Goal: Information Seeking & Learning: Compare options

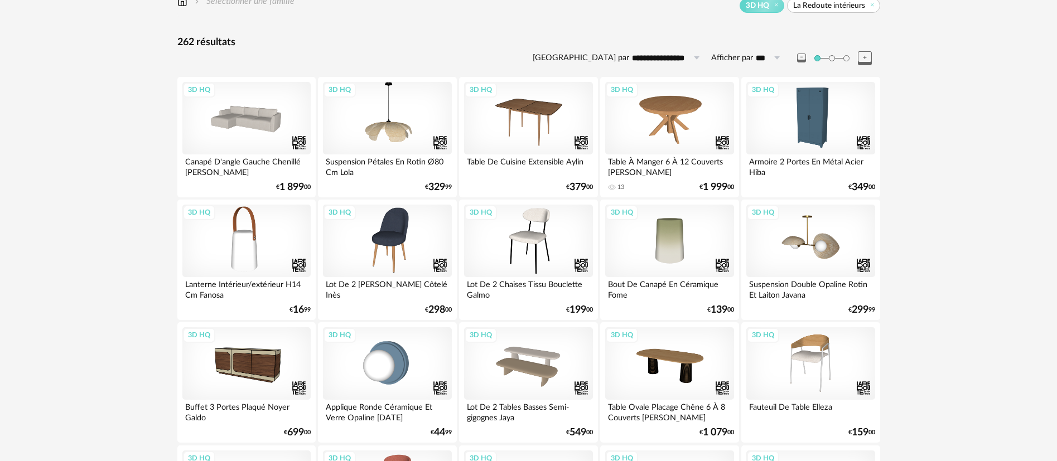
scroll to position [167, 0]
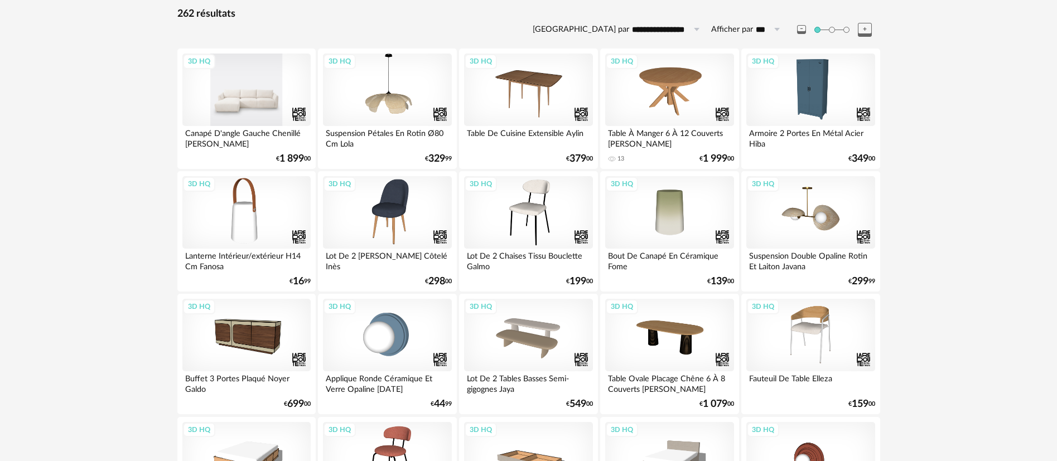
click at [243, 108] on div "3D HQ" at bounding box center [246, 90] width 128 height 73
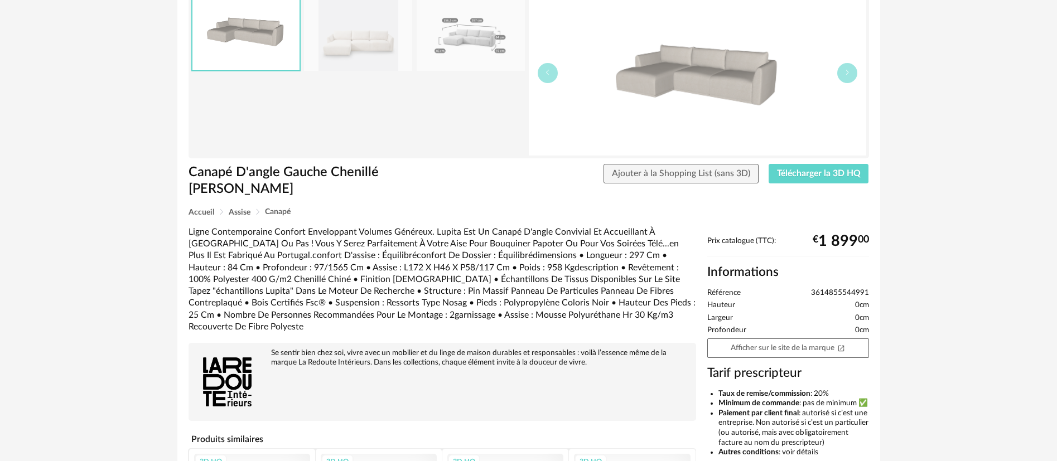
scroll to position [251, 0]
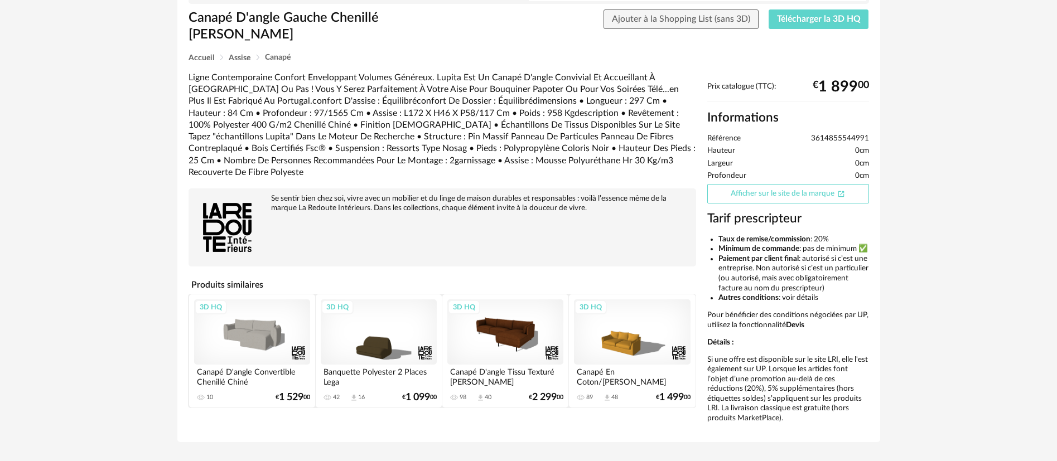
click at [733, 184] on link "Afficher sur le site de la marque Open In New icon" at bounding box center [788, 194] width 162 height 20
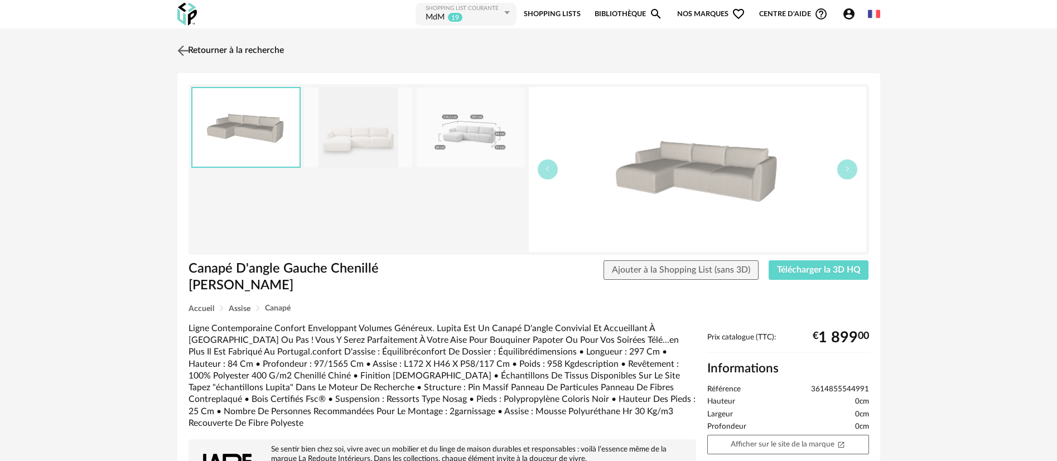
click at [223, 48] on link "Retourner à la recherche" at bounding box center [229, 50] width 109 height 25
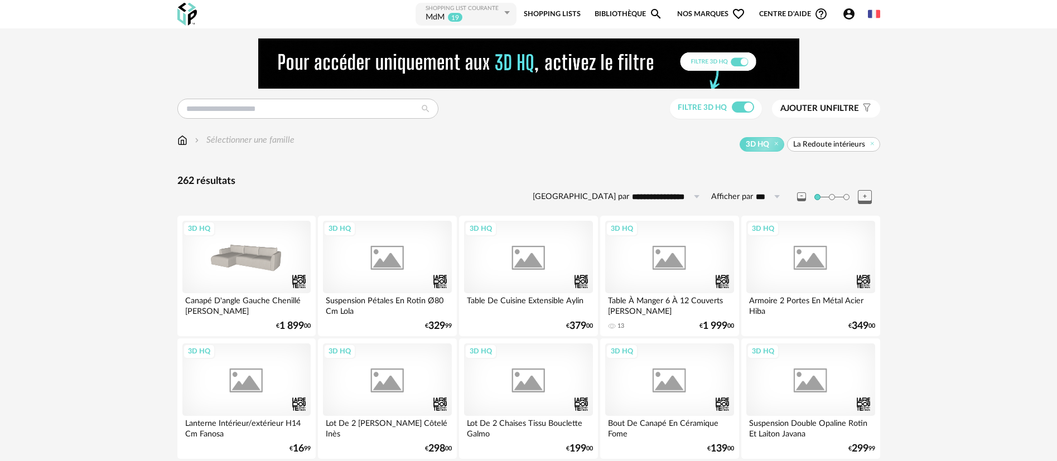
scroll to position [167, 0]
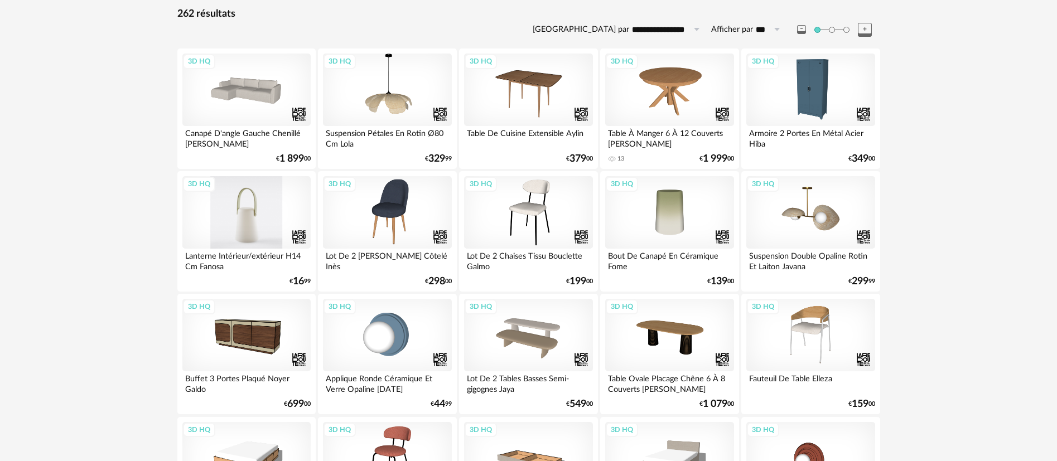
click at [233, 217] on div "3D HQ" at bounding box center [246, 212] width 128 height 73
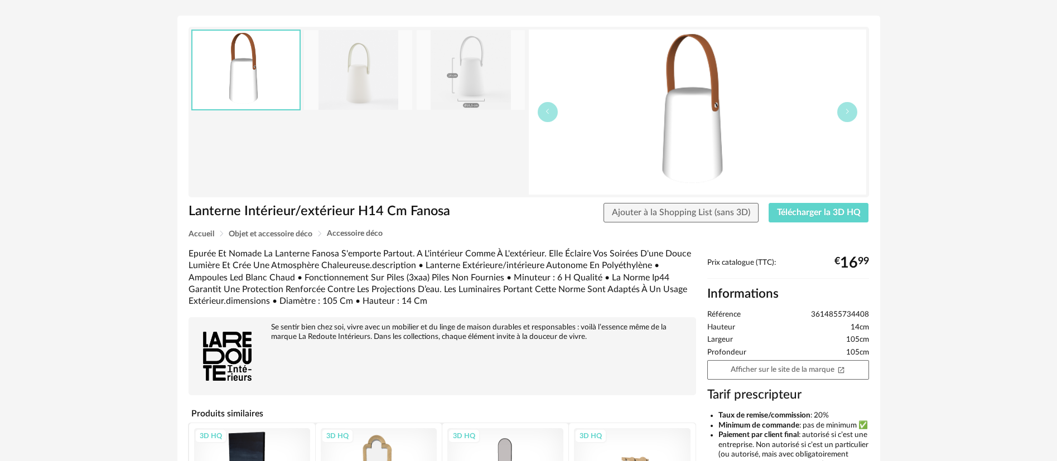
scroll to position [84, 0]
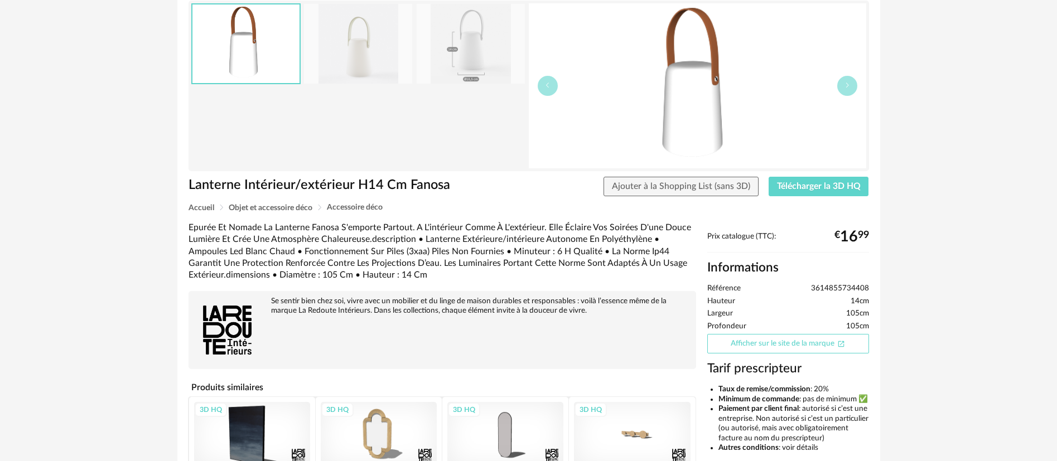
click at [780, 339] on link "Afficher sur le site de la marque Open In New icon" at bounding box center [788, 344] width 162 height 20
click at [847, 90] on button "button" at bounding box center [847, 86] width 20 height 20
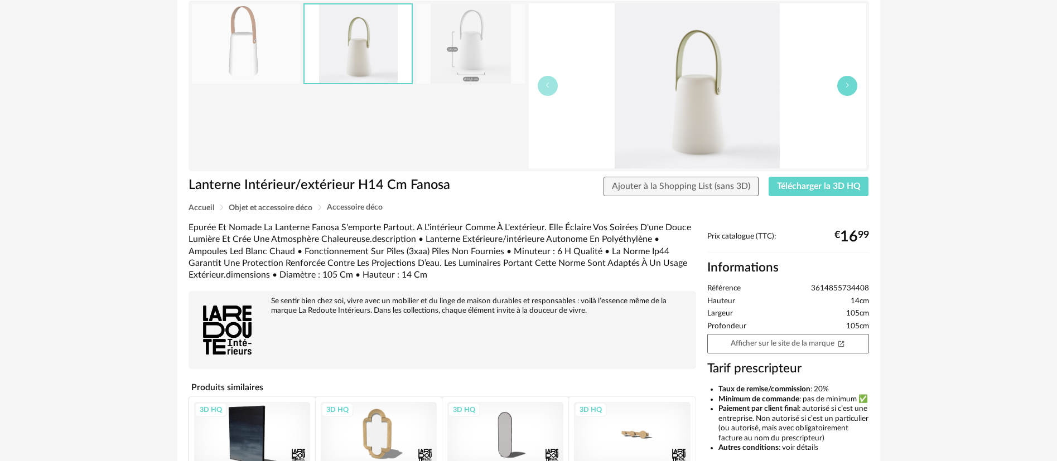
click at [847, 90] on button "button" at bounding box center [847, 86] width 20 height 20
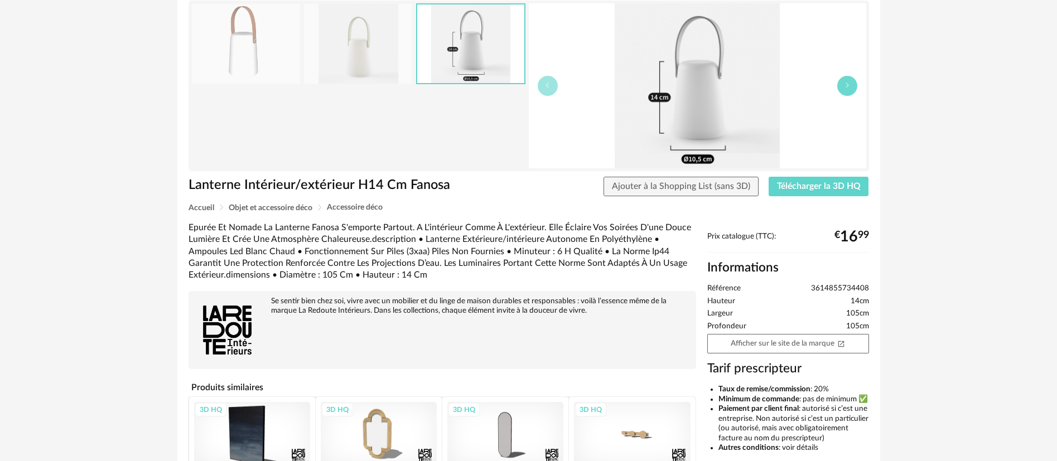
click at [847, 90] on button "button" at bounding box center [847, 86] width 20 height 20
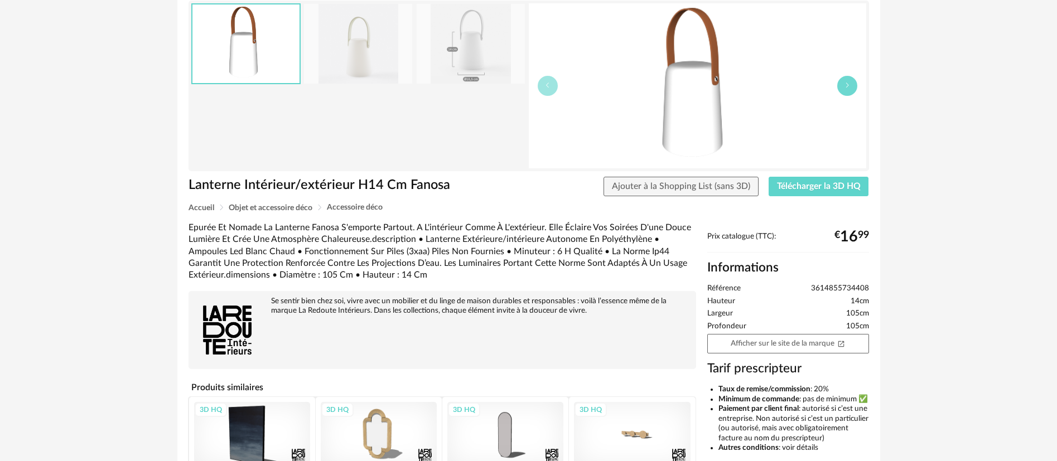
click at [847, 90] on button "button" at bounding box center [847, 86] width 20 height 20
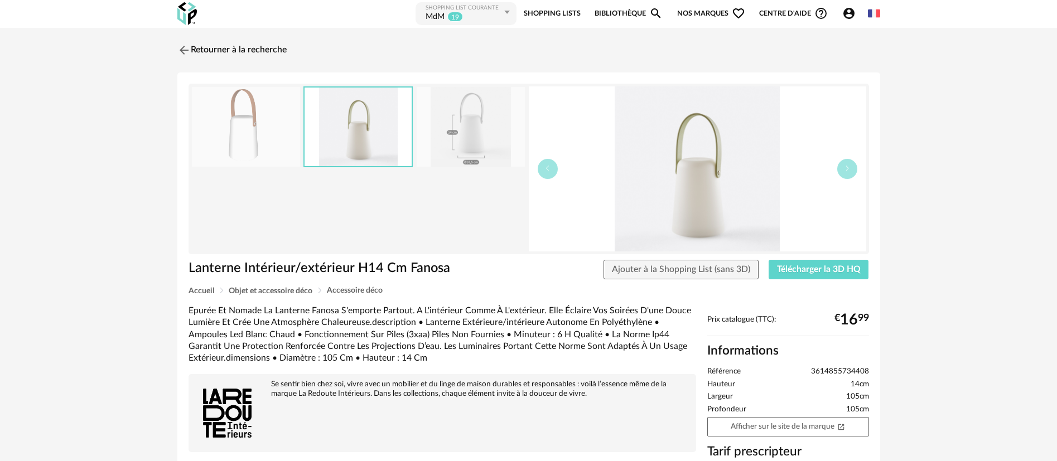
scroll to position [0, 0]
click at [760, 426] on link "Afficher sur le site de la marque Open In New icon" at bounding box center [788, 428] width 162 height 20
drag, startPoint x: 811, startPoint y: 372, endPoint x: 869, endPoint y: 372, distance: 57.5
click at [869, 372] on li "Référence 3614855734408" at bounding box center [788, 373] width 162 height 10
copy span "3614855734408"
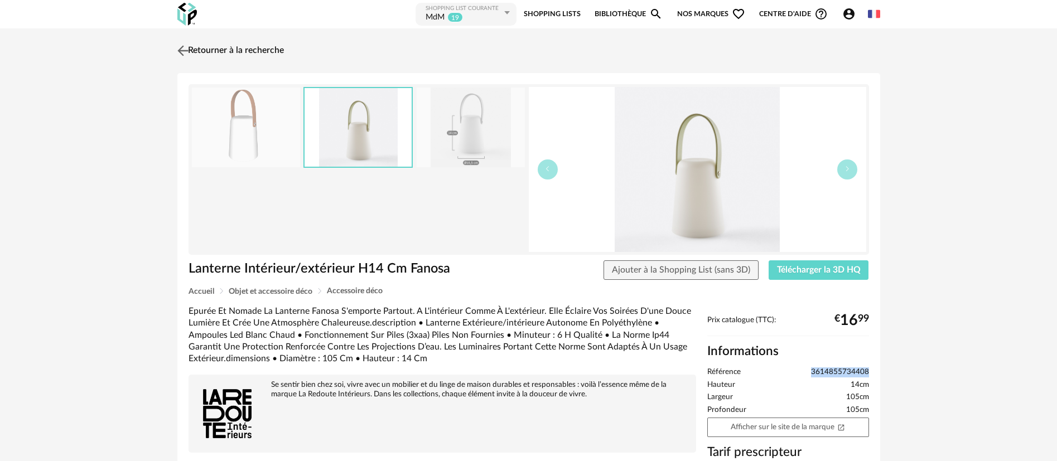
click at [218, 55] on link "Retourner à la recherche" at bounding box center [229, 50] width 109 height 25
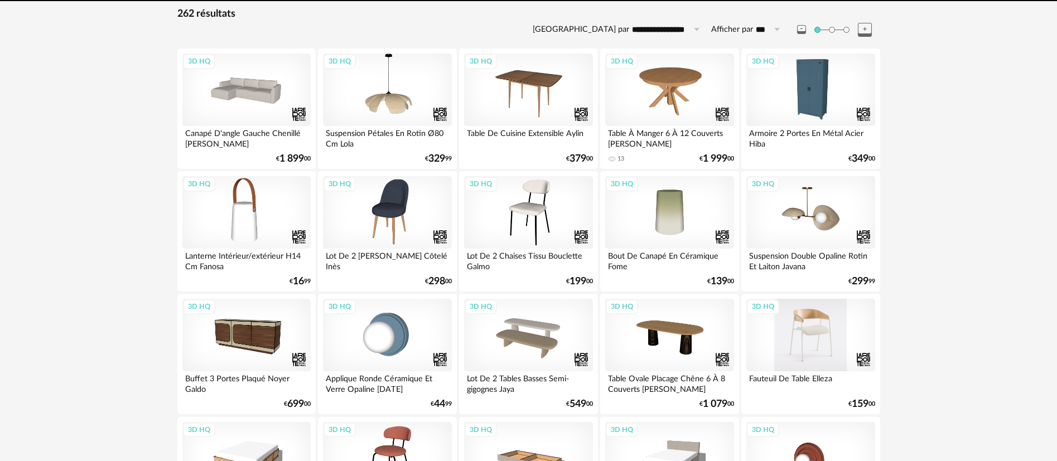
scroll to position [204, 0]
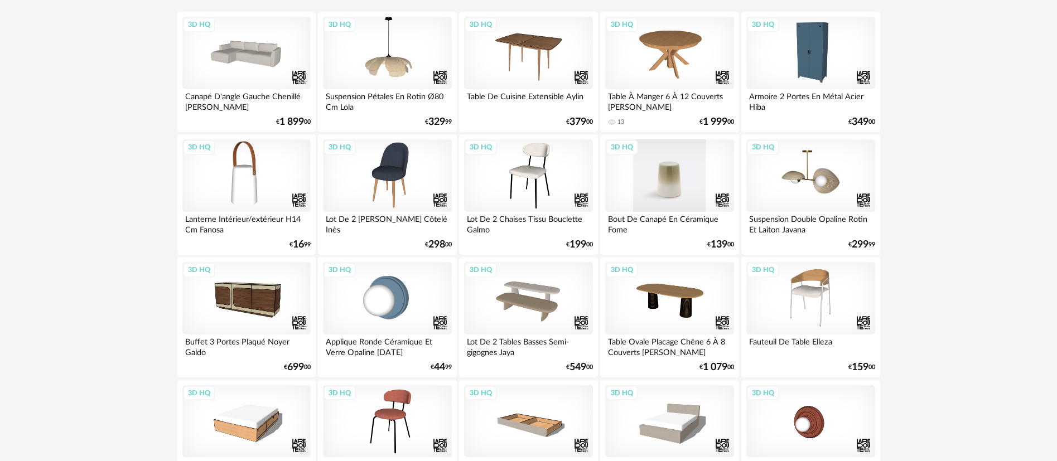
click at [658, 191] on div "3D HQ" at bounding box center [669, 175] width 128 height 73
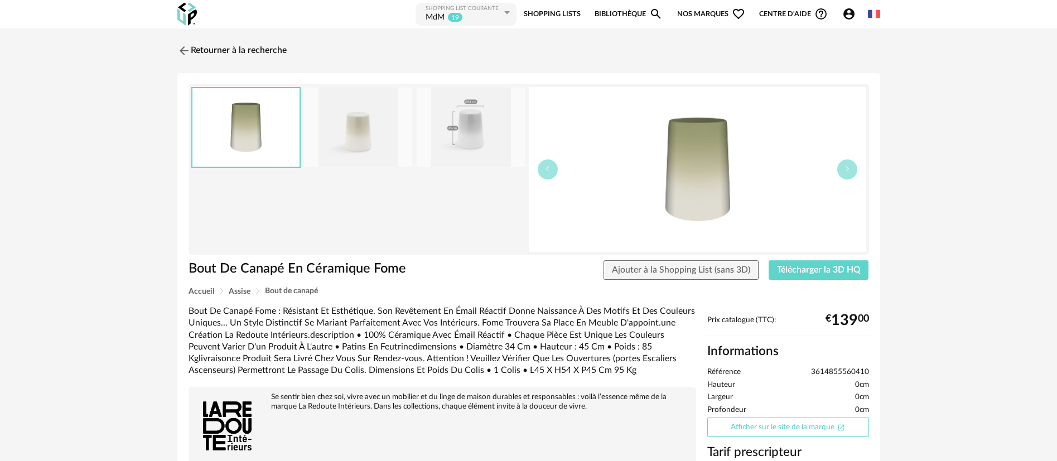
click at [784, 426] on link "Afficher sur le site de la marque Open In New icon" at bounding box center [788, 428] width 162 height 20
click at [226, 50] on link "Retourner à la recherche" at bounding box center [229, 50] width 109 height 25
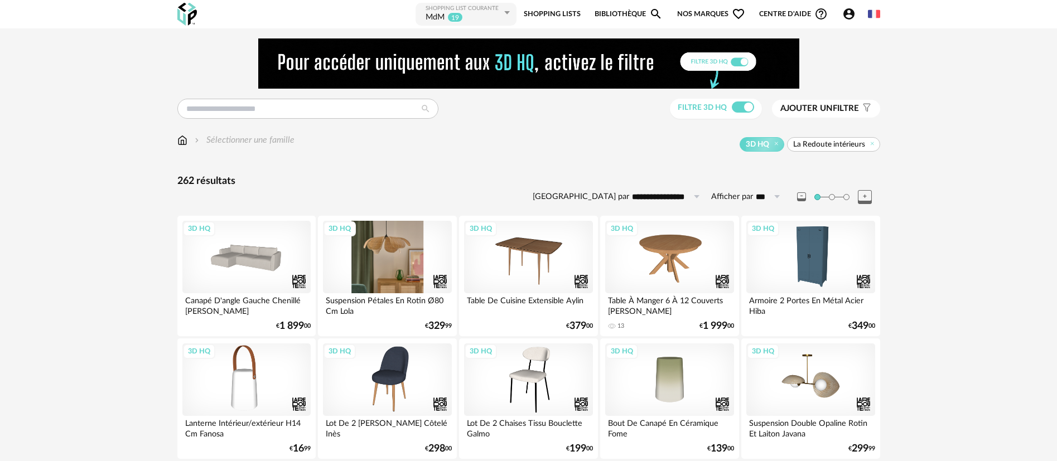
click at [398, 267] on div "3D HQ" at bounding box center [387, 257] width 128 height 73
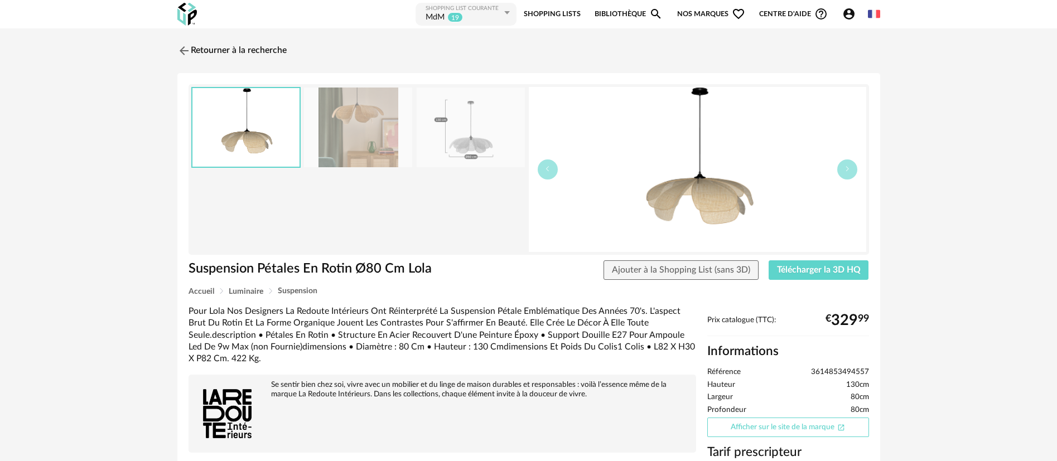
click at [741, 426] on link "Afficher sur le site de la marque Open In New icon" at bounding box center [788, 428] width 162 height 20
click at [182, 49] on img at bounding box center [183, 50] width 16 height 16
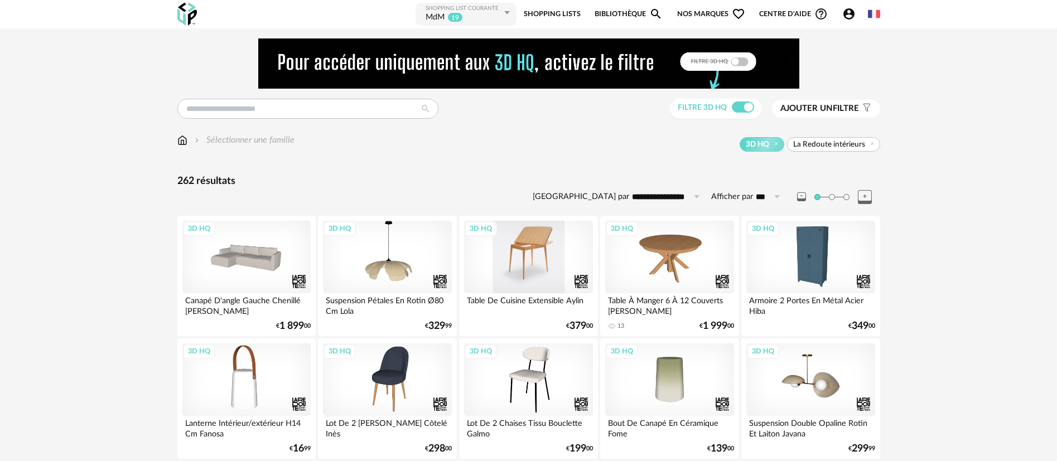
click at [541, 266] on div "3D HQ" at bounding box center [528, 257] width 128 height 73
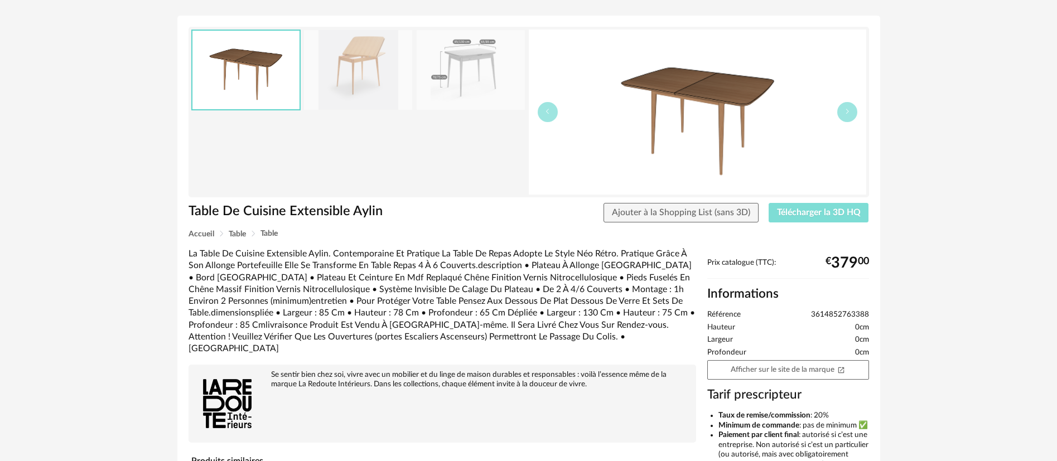
scroll to position [84, 0]
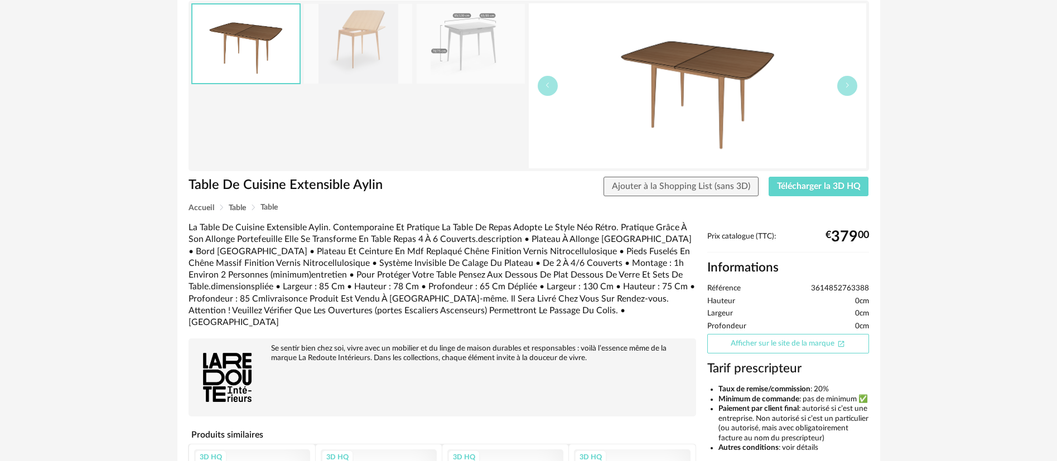
click at [768, 343] on link "Afficher sur le site de la marque Open In New icon" at bounding box center [788, 344] width 162 height 20
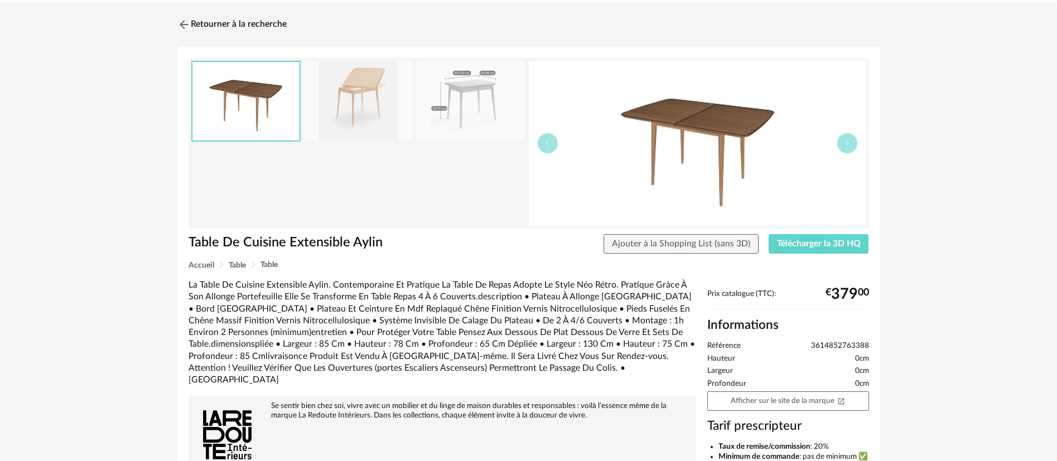
scroll to position [0, 0]
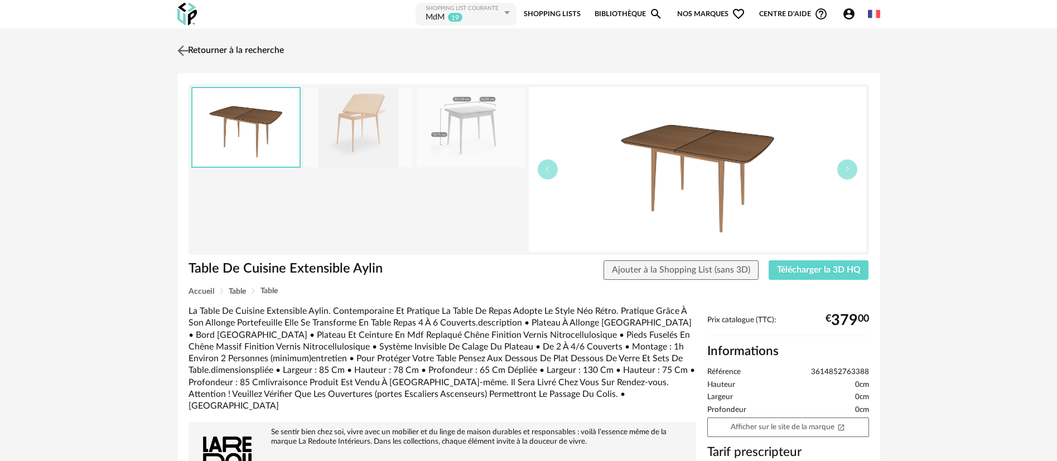
click at [206, 47] on link "Retourner à la recherche" at bounding box center [229, 50] width 109 height 25
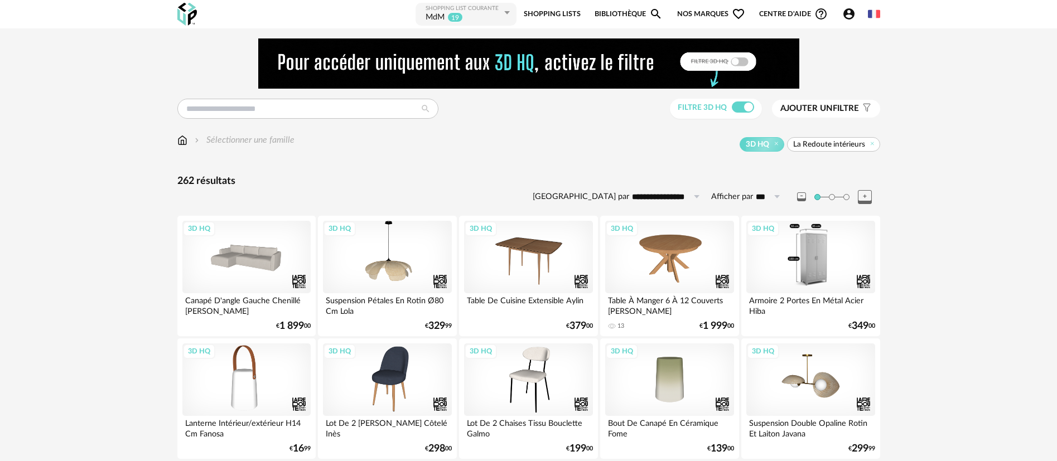
click at [773, 274] on div "3D HQ" at bounding box center [810, 257] width 128 height 73
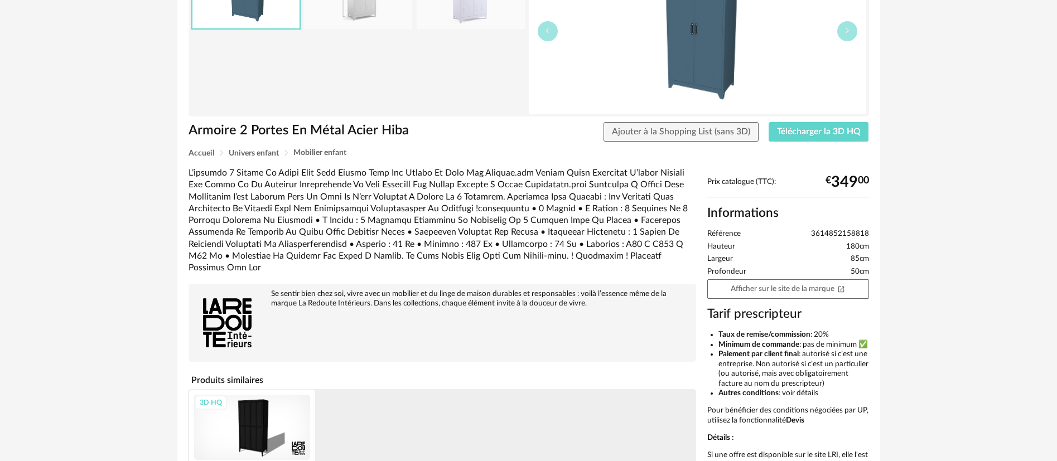
scroll to position [167, 0]
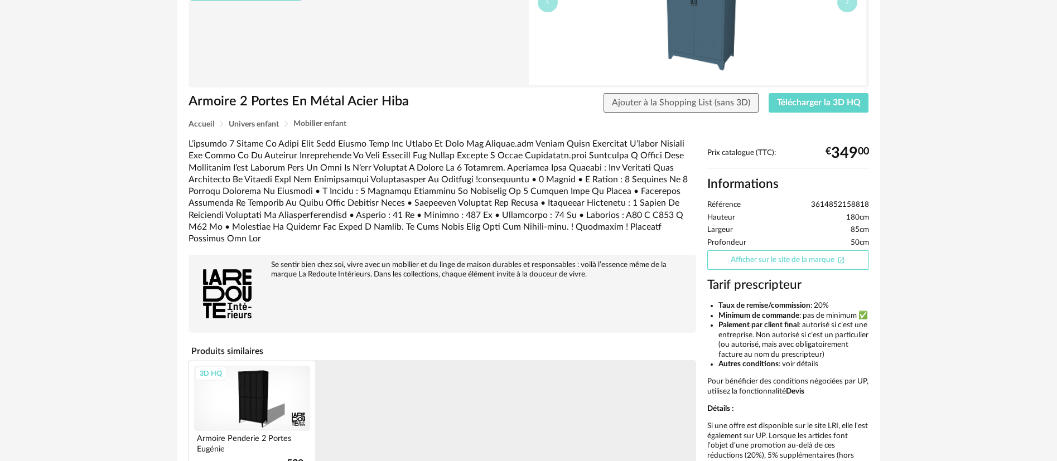
click at [743, 259] on link "Afficher sur le site de la marque Open In New icon" at bounding box center [788, 260] width 162 height 20
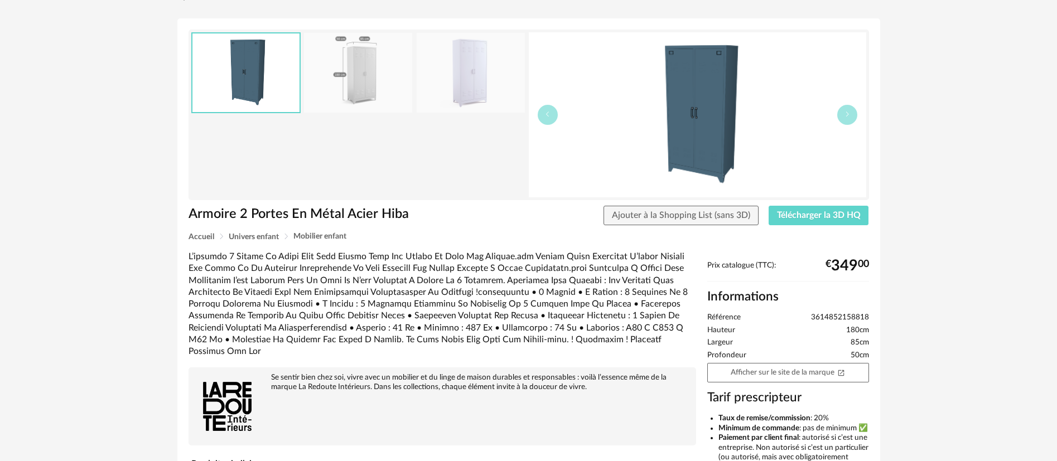
scroll to position [0, 0]
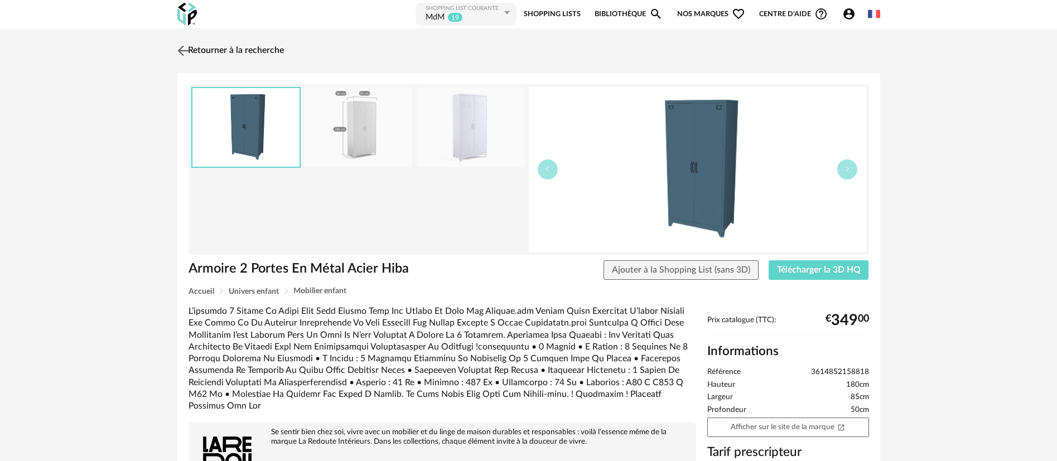
click at [213, 52] on link "Retourner à la recherche" at bounding box center [229, 50] width 109 height 25
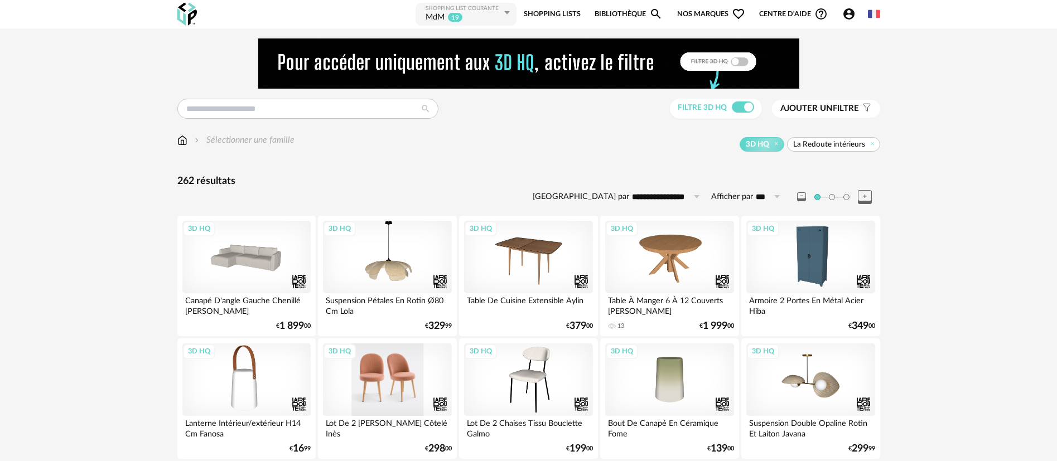
click at [407, 388] on div "3D HQ" at bounding box center [387, 380] width 128 height 73
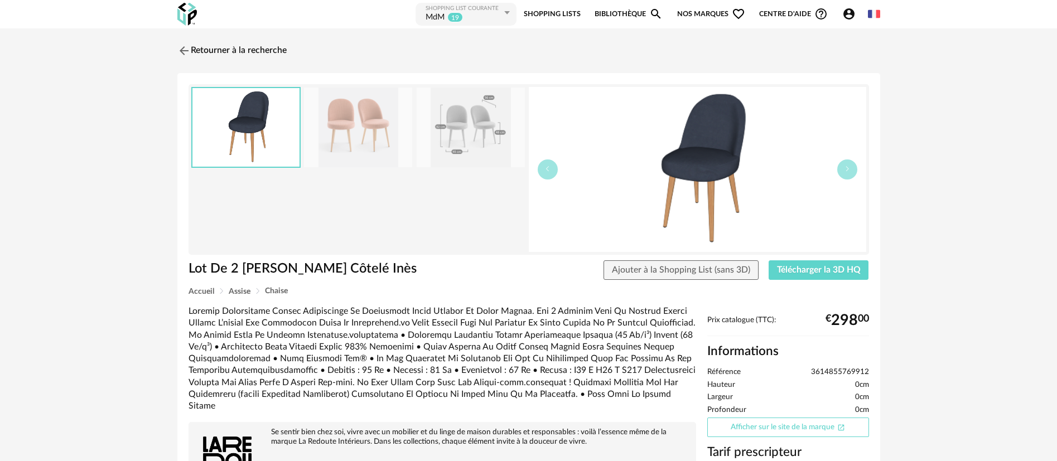
click at [749, 430] on link "Afficher sur le site de la marque Open In New icon" at bounding box center [788, 428] width 162 height 20
click at [228, 47] on link "Retourner à la recherche" at bounding box center [229, 50] width 109 height 25
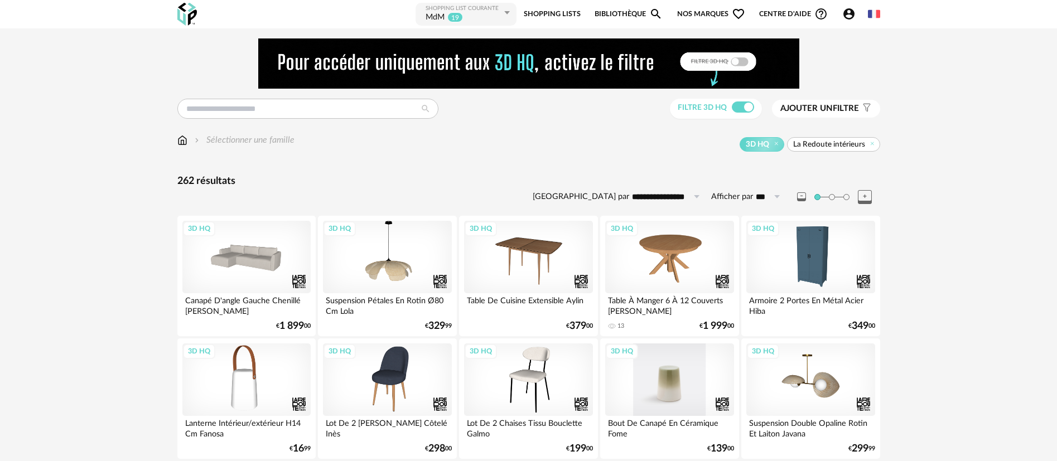
scroll to position [84, 0]
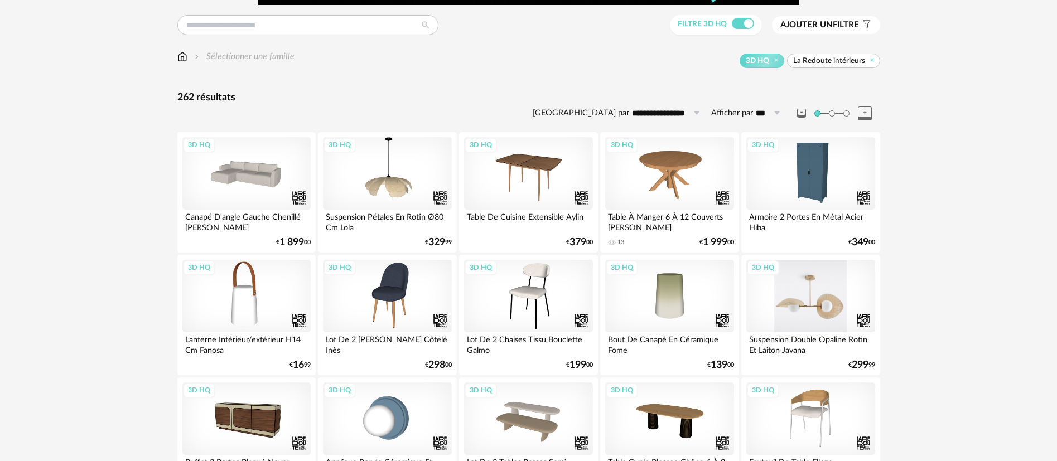
click at [807, 315] on div "3D HQ" at bounding box center [810, 296] width 128 height 73
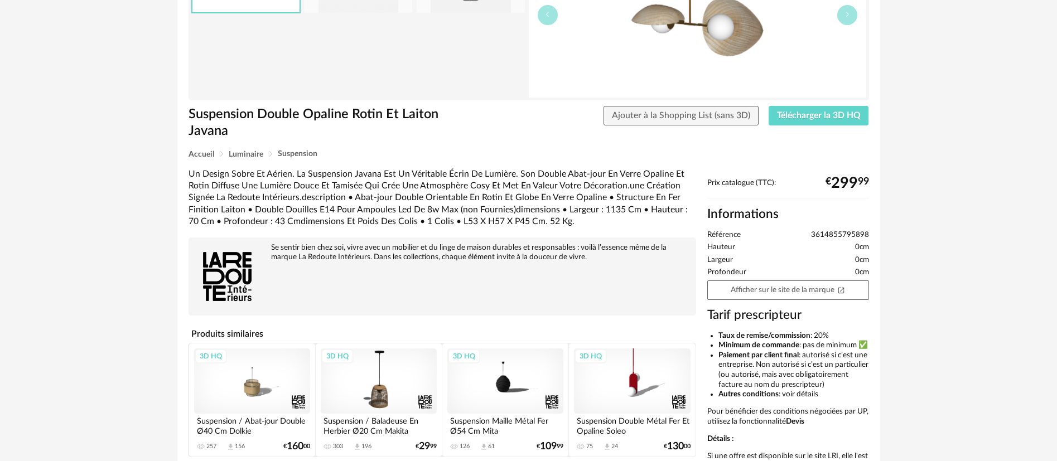
scroll to position [167, 0]
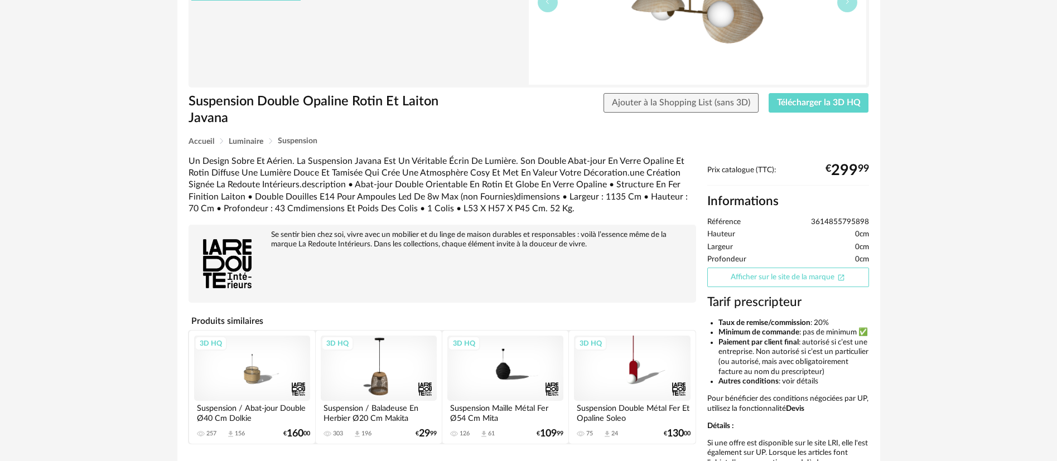
click at [811, 274] on link "Afficher sur le site de la marque Open In New icon" at bounding box center [788, 278] width 162 height 20
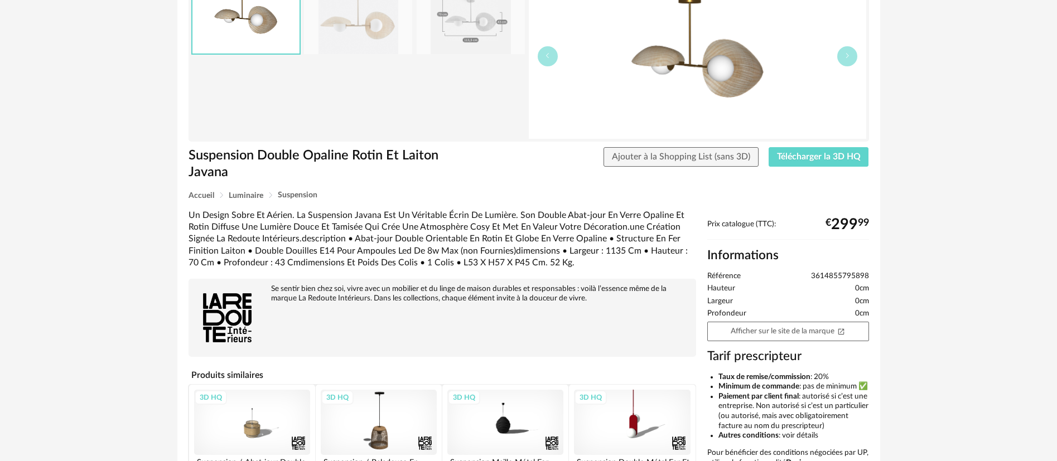
scroll to position [0, 0]
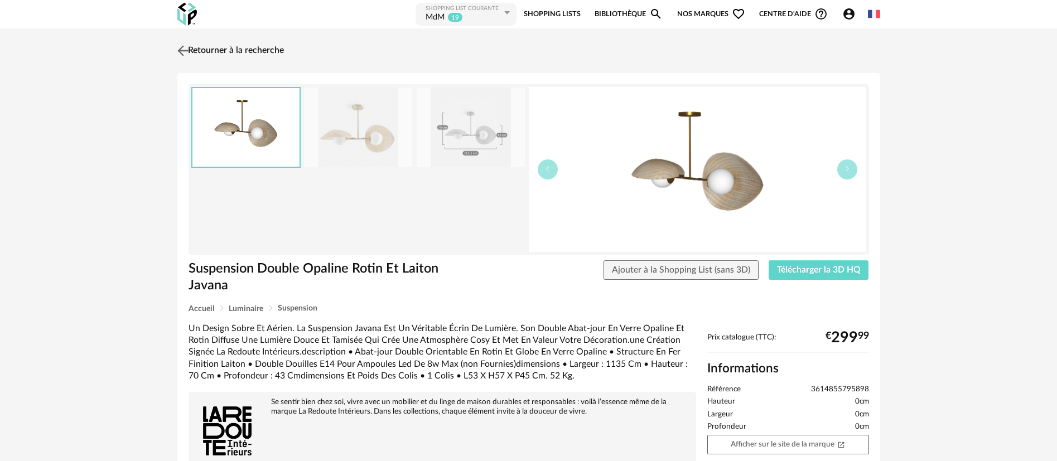
click at [228, 46] on link "Retourner à la recherche" at bounding box center [229, 50] width 109 height 25
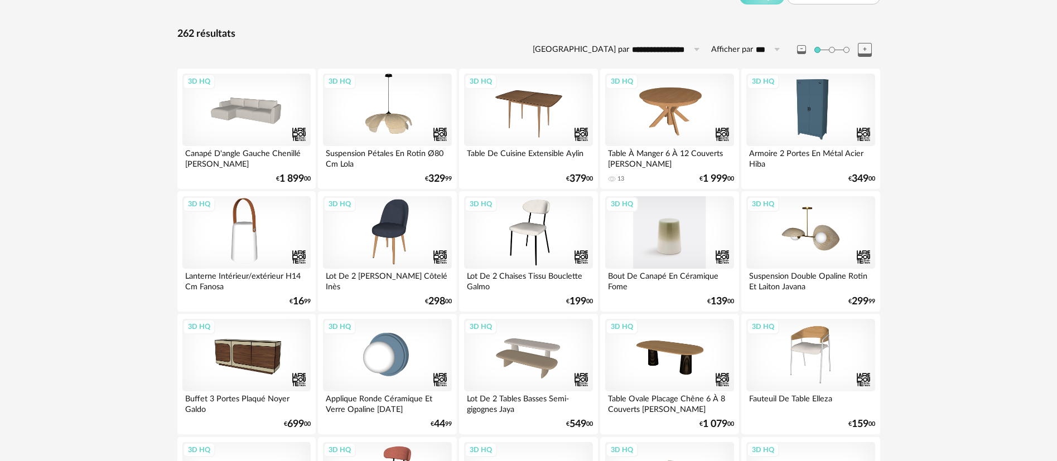
scroll to position [251, 0]
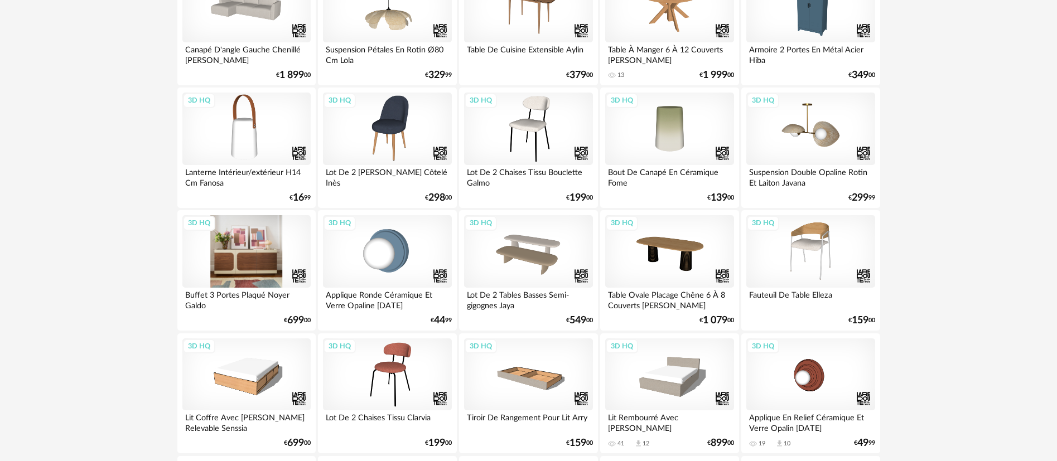
click at [254, 261] on div "3D HQ" at bounding box center [246, 251] width 128 height 73
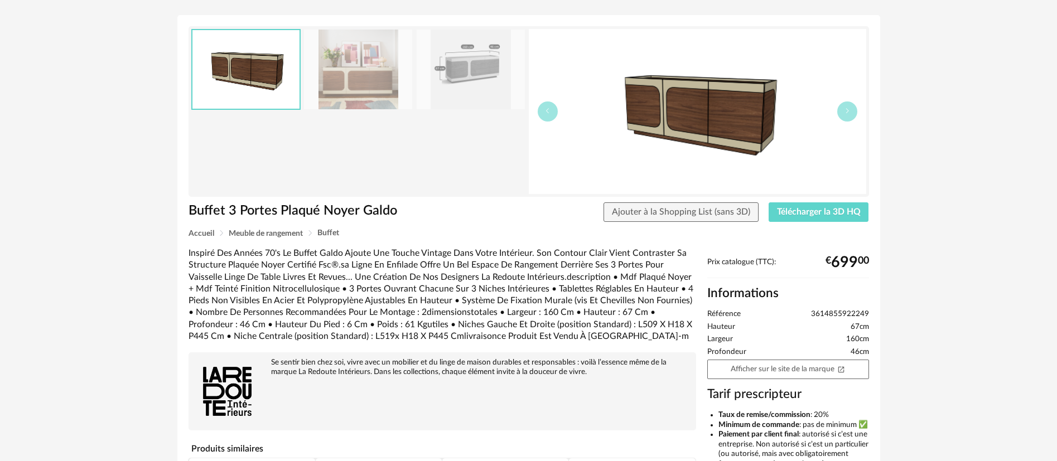
scroll to position [84, 0]
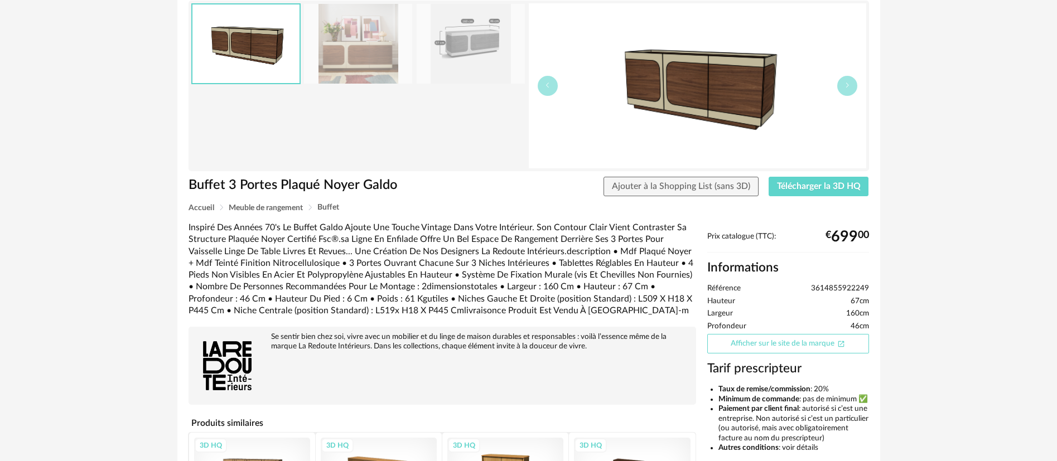
click at [779, 346] on link "Afficher sur le site de la marque Open In New icon" at bounding box center [788, 344] width 162 height 20
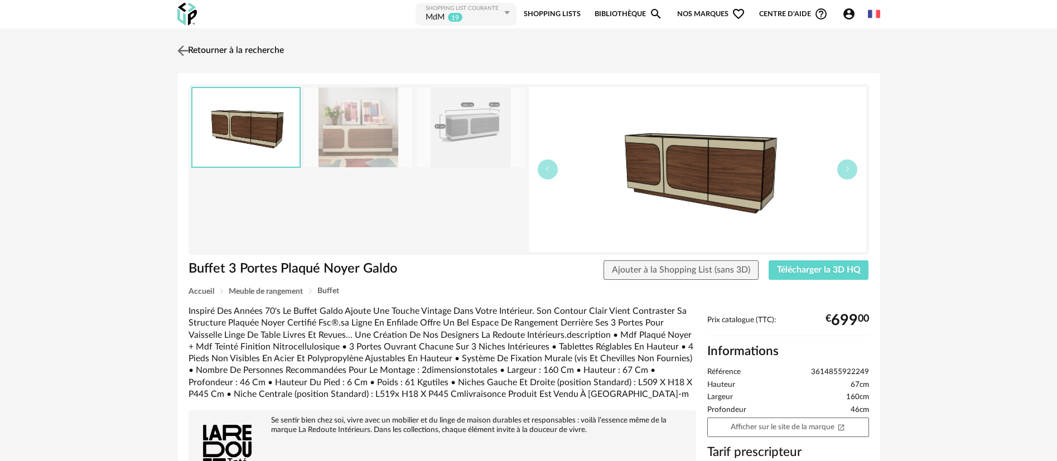
click at [217, 46] on link "Retourner à la recherche" at bounding box center [229, 50] width 109 height 25
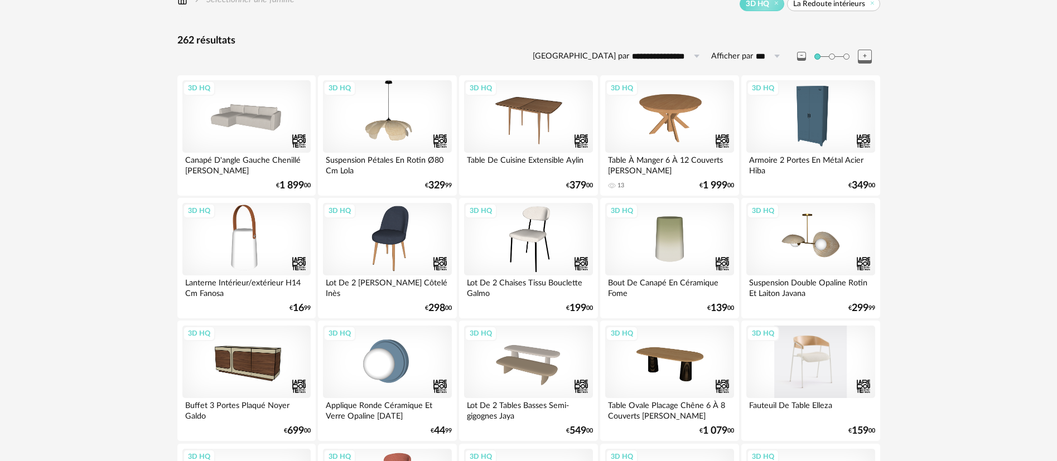
scroll to position [37, 0]
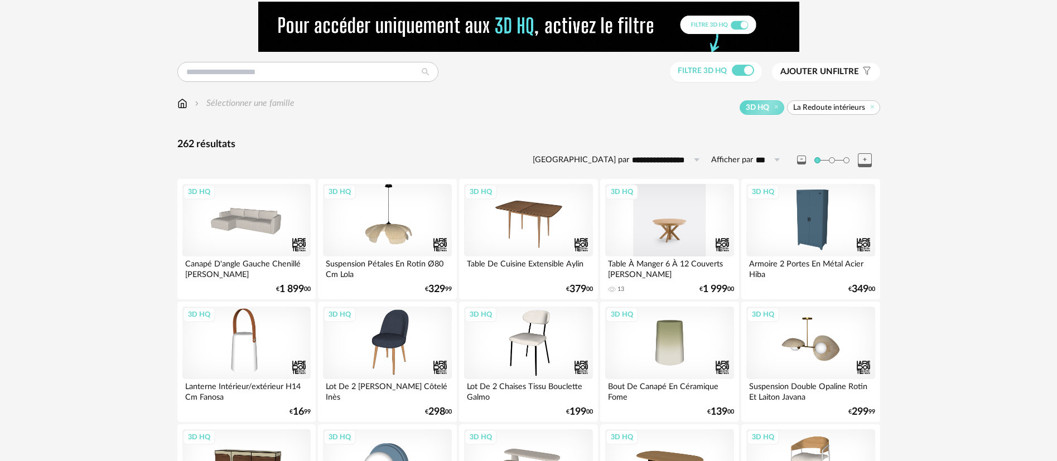
click at [664, 226] on div "3D HQ" at bounding box center [669, 220] width 128 height 73
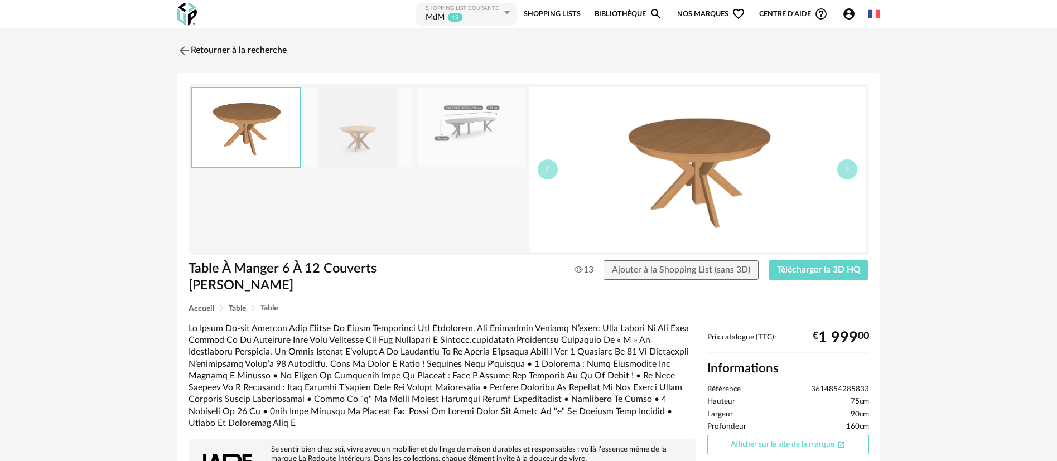
click at [748, 435] on link "Afficher sur le site de la marque Open In New icon" at bounding box center [788, 445] width 162 height 20
